Goal: Browse casually: Explore the website without a specific task or goal

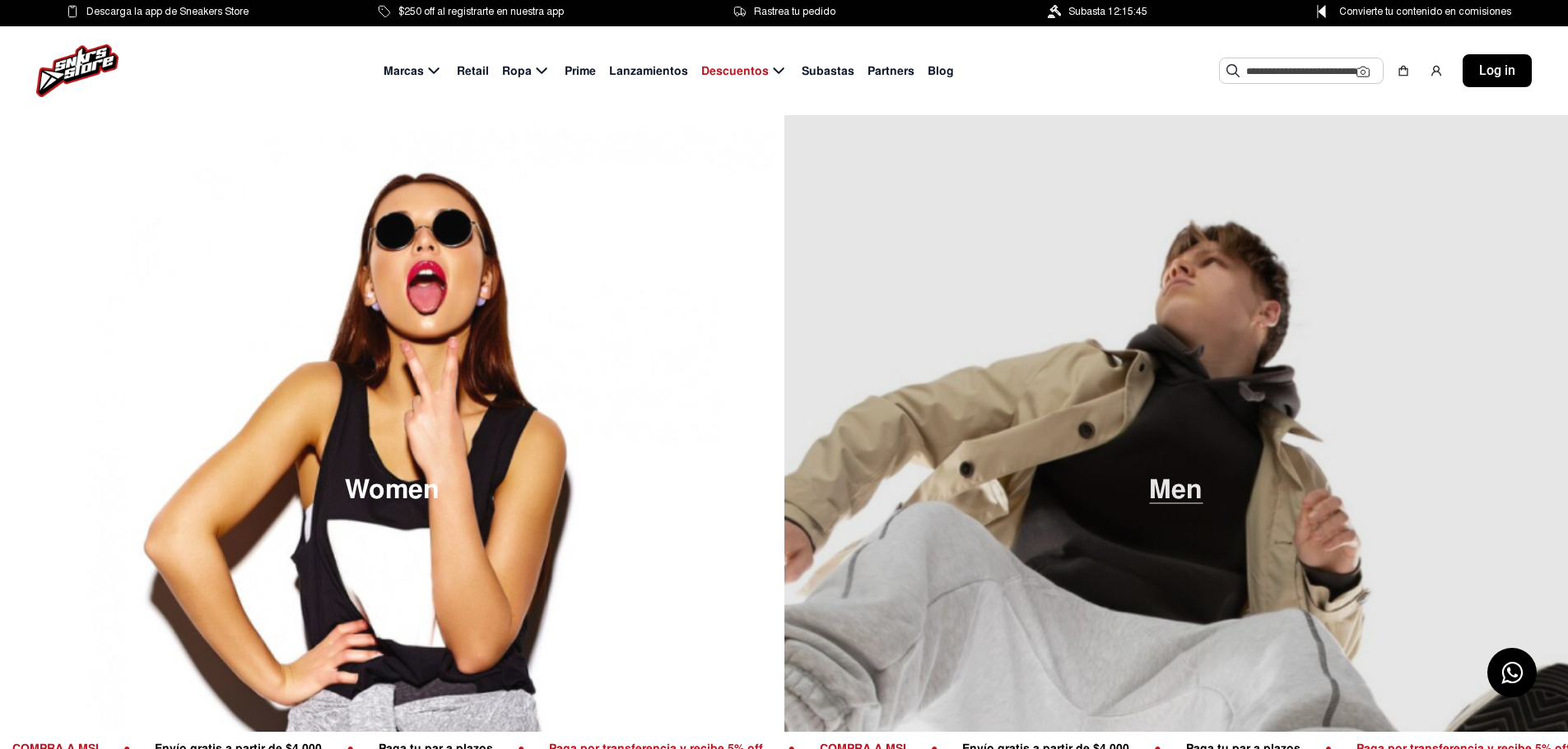
click at [1141, 405] on img at bounding box center [1176, 490] width 784 height 749
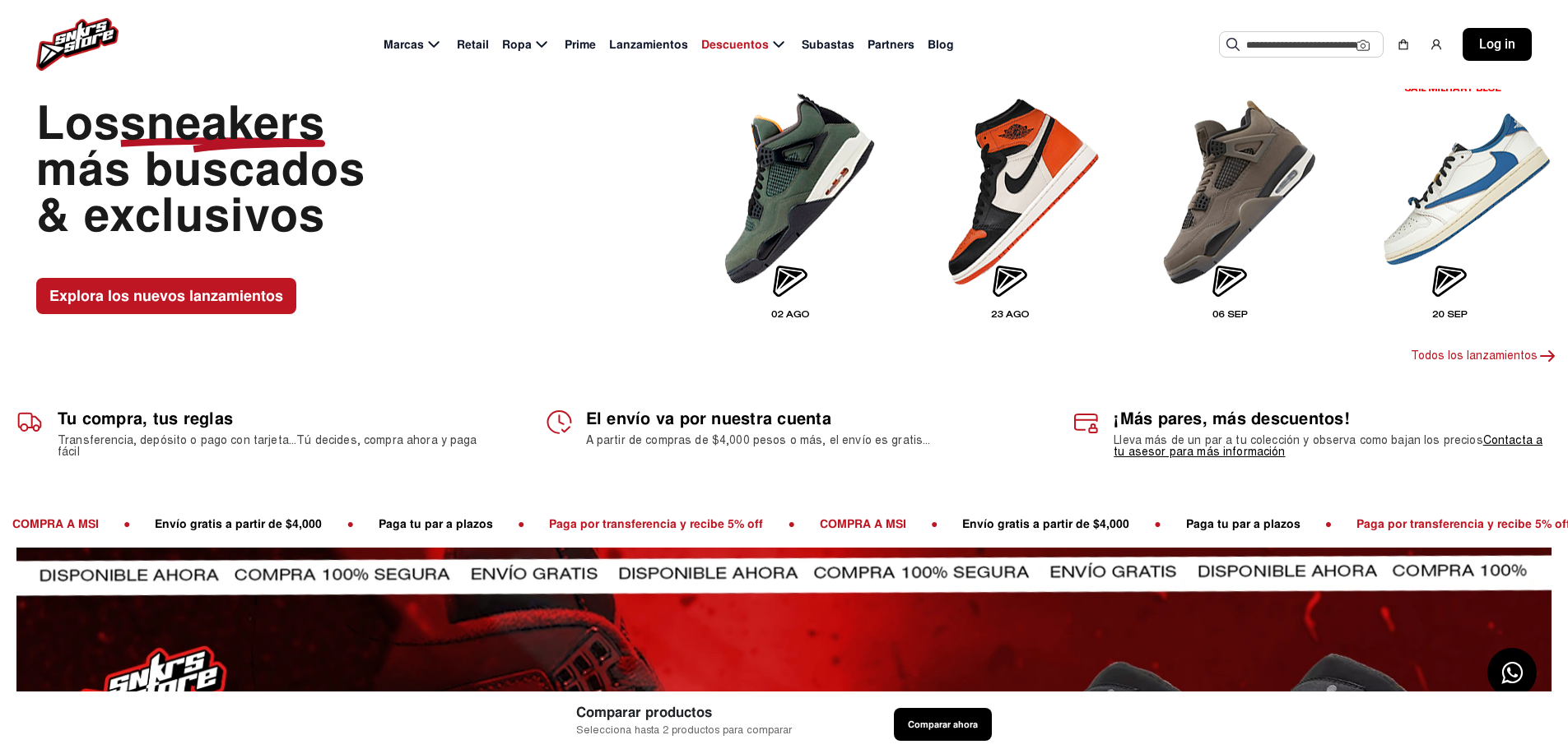
scroll to position [83, 0]
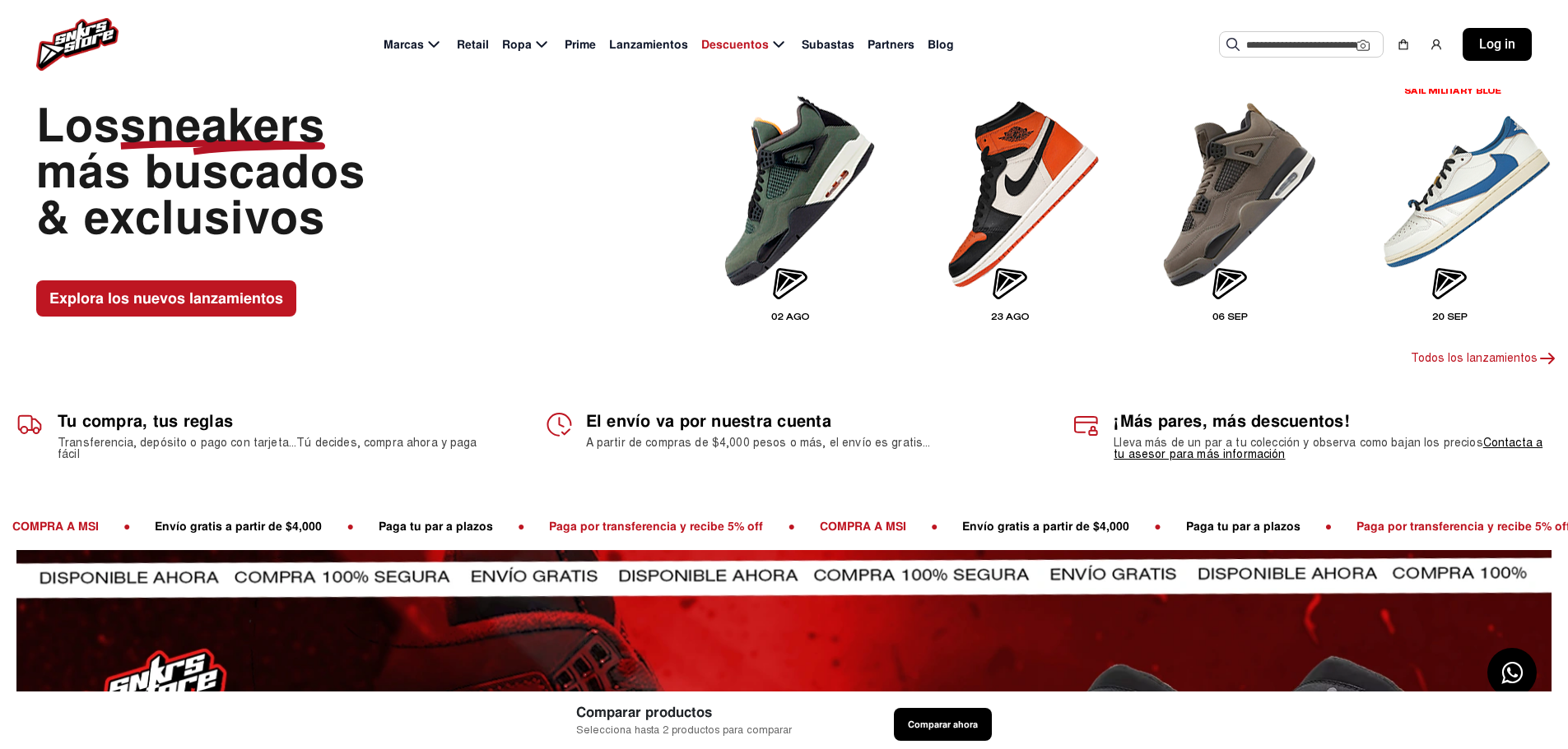
click at [1485, 163] on img at bounding box center [1458, 193] width 195 height 285
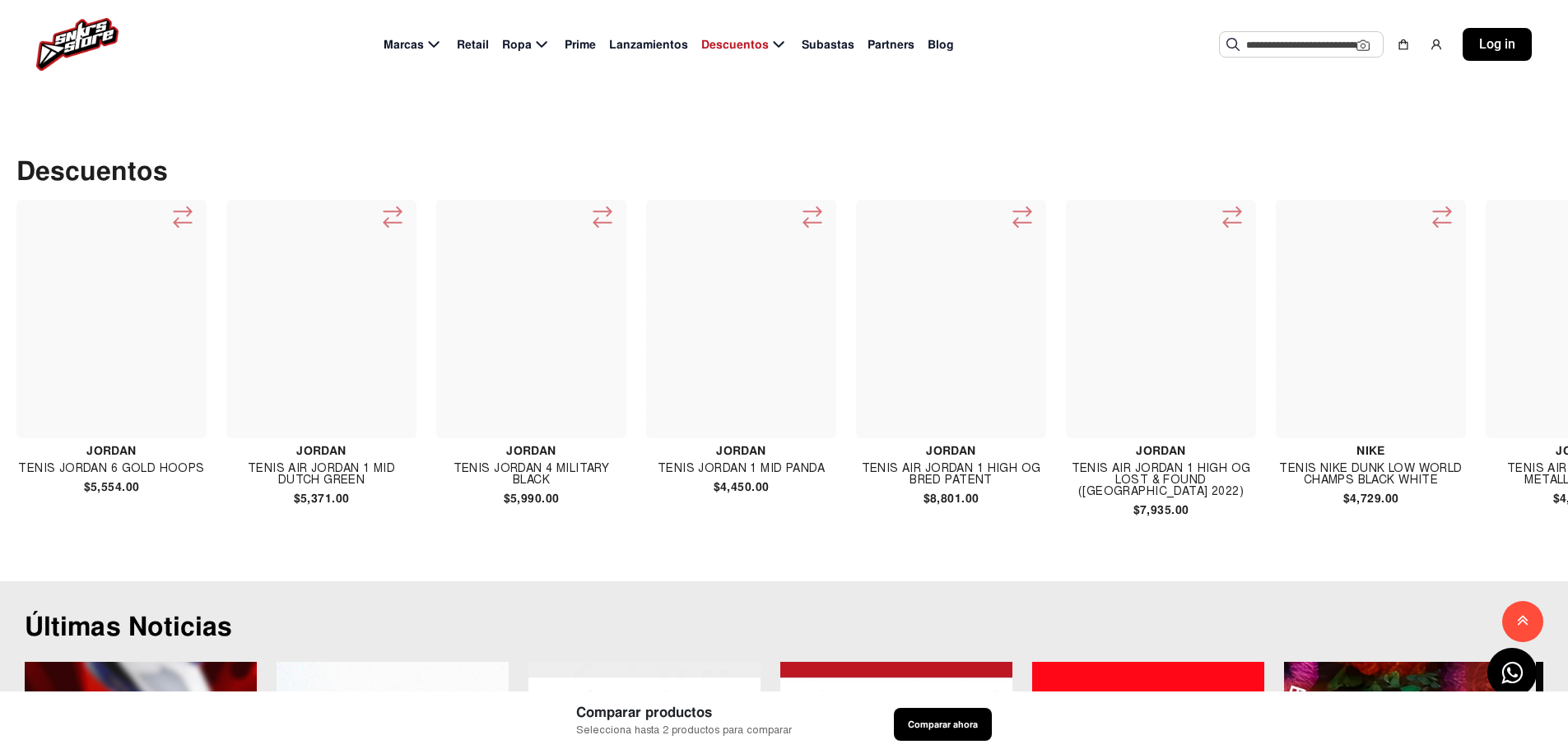
scroll to position [3455, 0]
